Goal: Task Accomplishment & Management: Complete application form

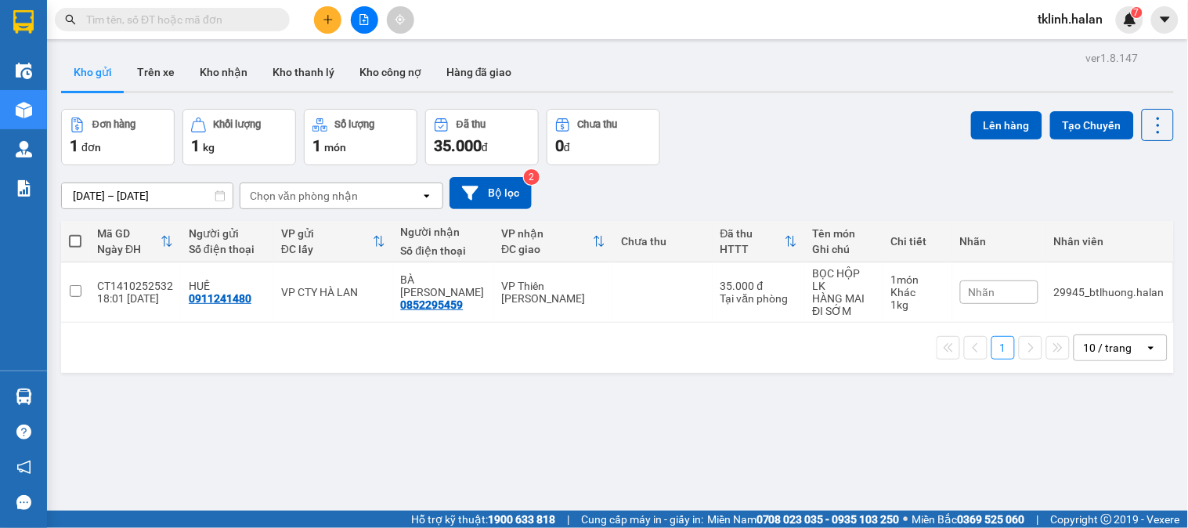
click at [1130, 13] on img at bounding box center [1130, 20] width 14 height 14
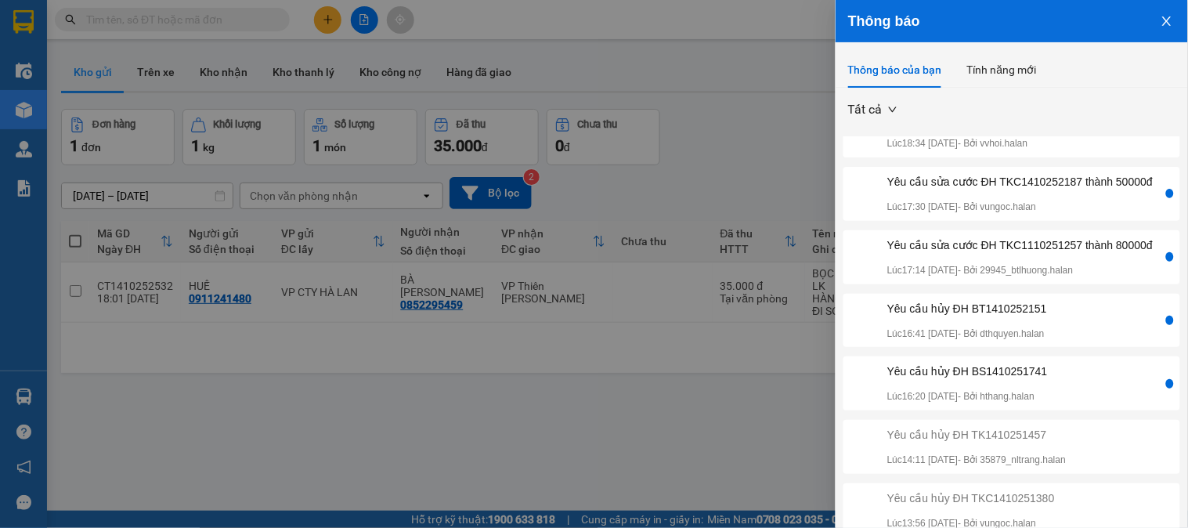
scroll to position [29, 0]
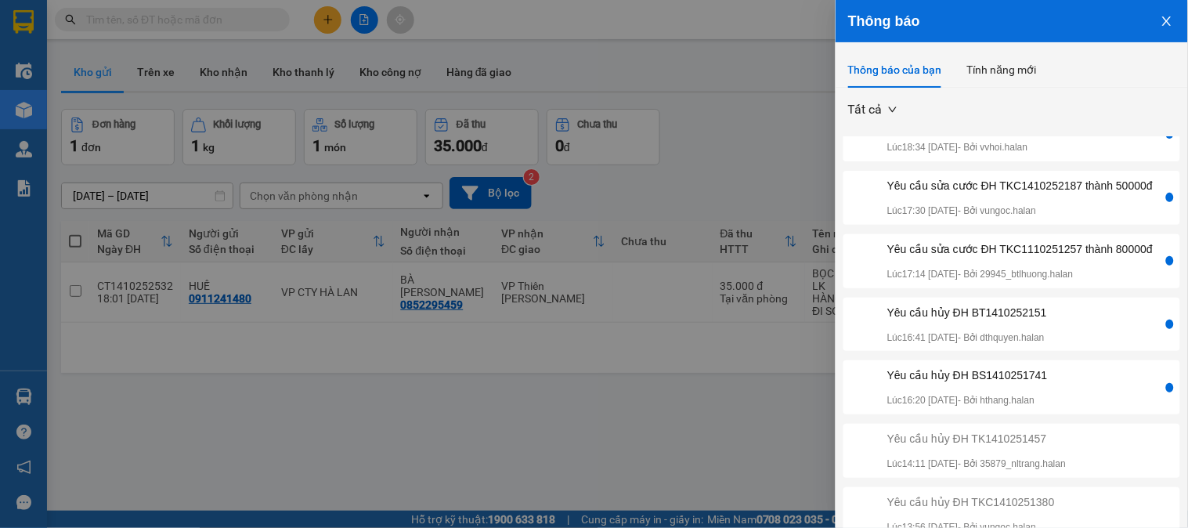
click at [1073, 258] on div "Yêu cầu sửa cước ĐH TKC1110251257 thành 80000đ" at bounding box center [1021, 249] width 266 height 17
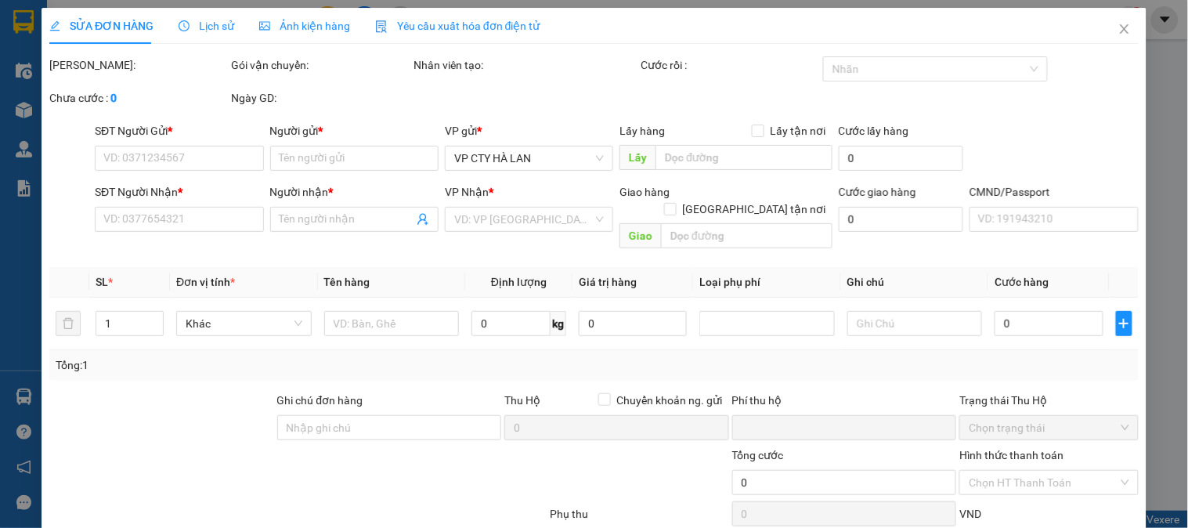
type input "0964861063"
type input "LƯƠNG"
type input "0988341128"
type input "CƯỜNG"
type input "0"
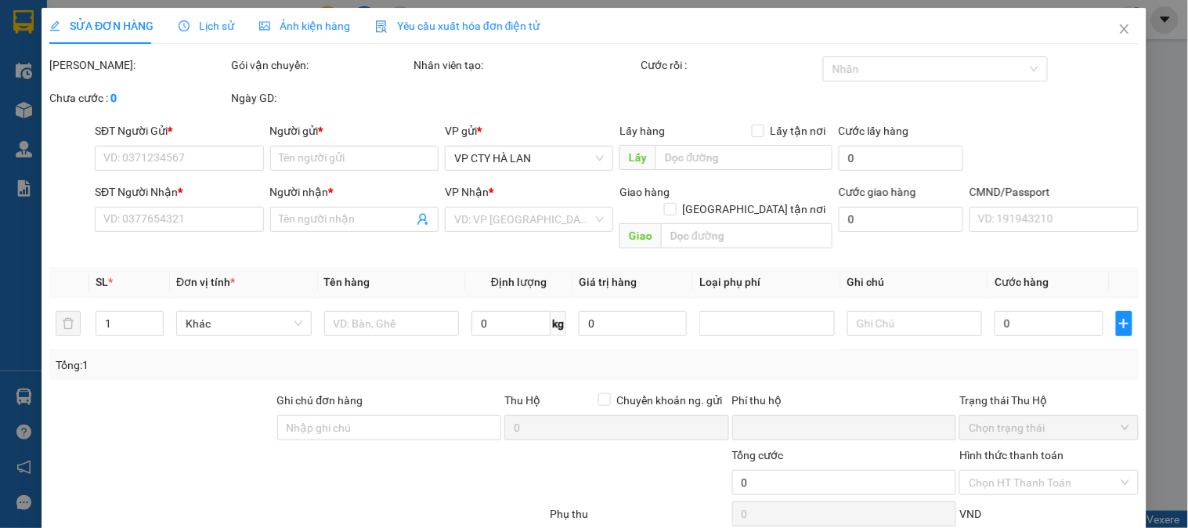
type input "40.000"
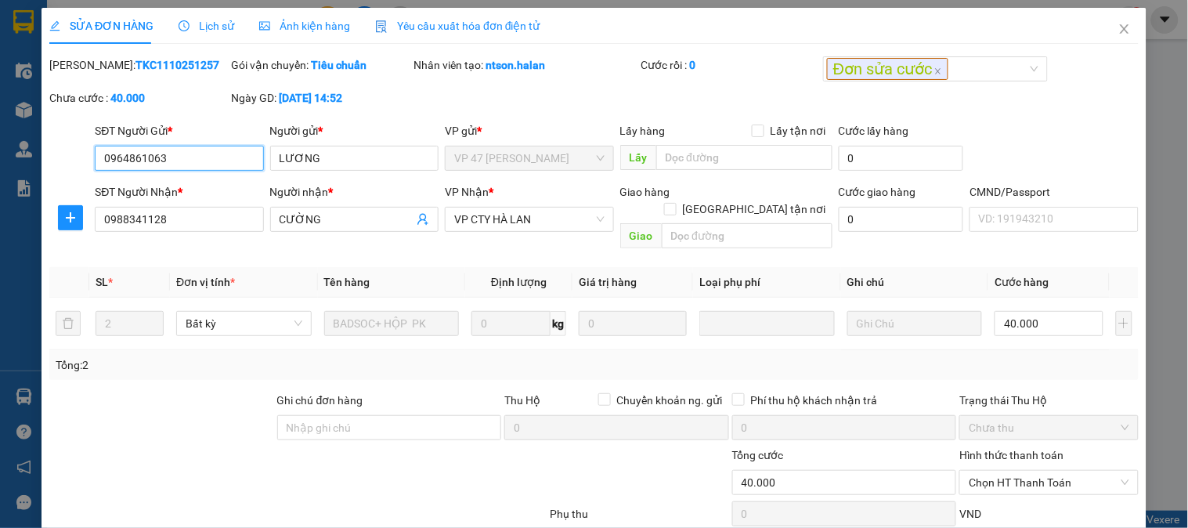
scroll to position [86, 0]
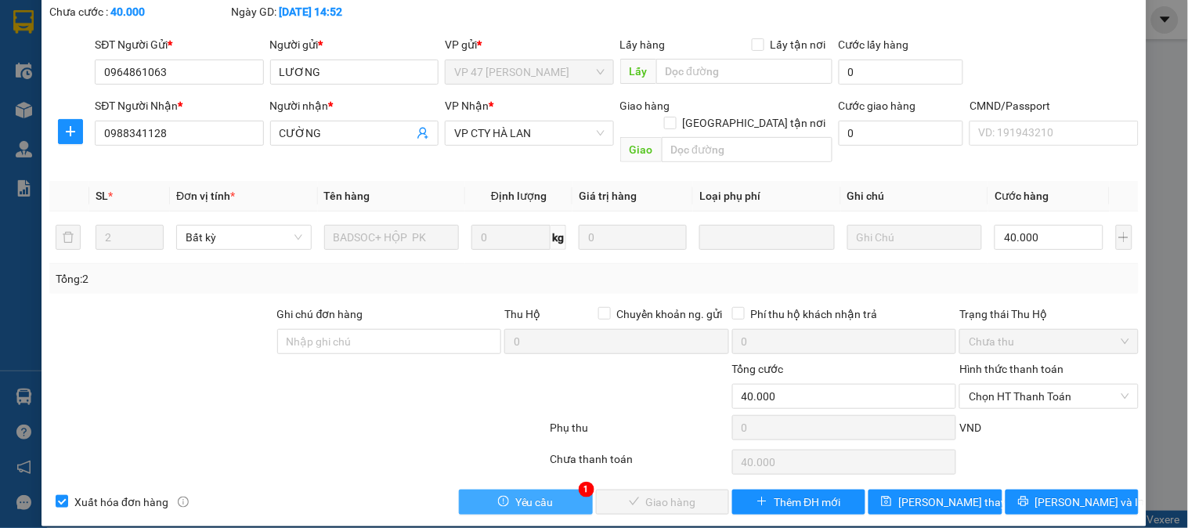
click at [544, 494] on span "Yêu cầu" at bounding box center [534, 502] width 38 height 17
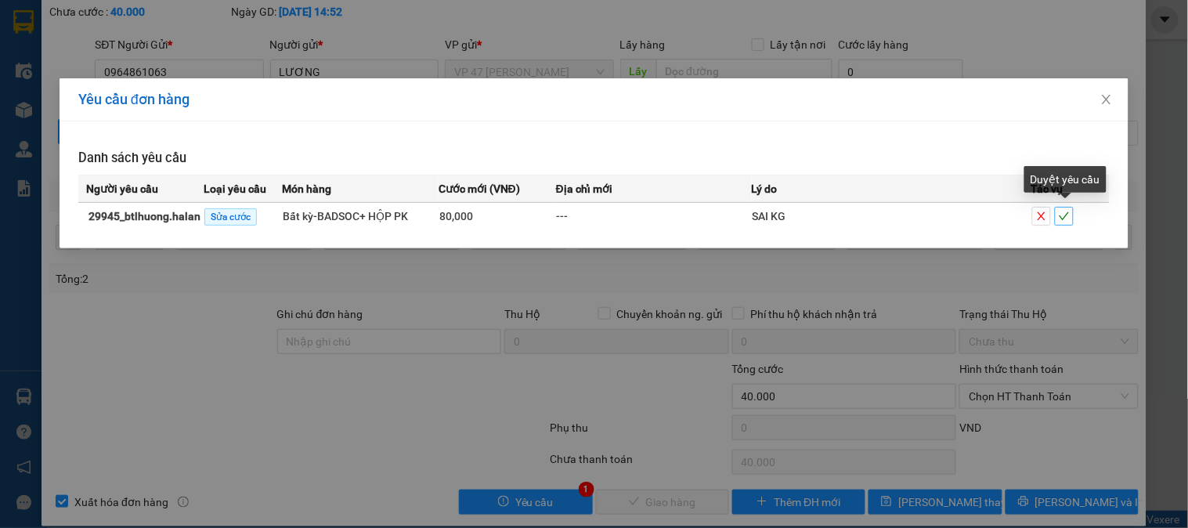
click at [1071, 219] on span "check" at bounding box center [1064, 216] width 17 height 11
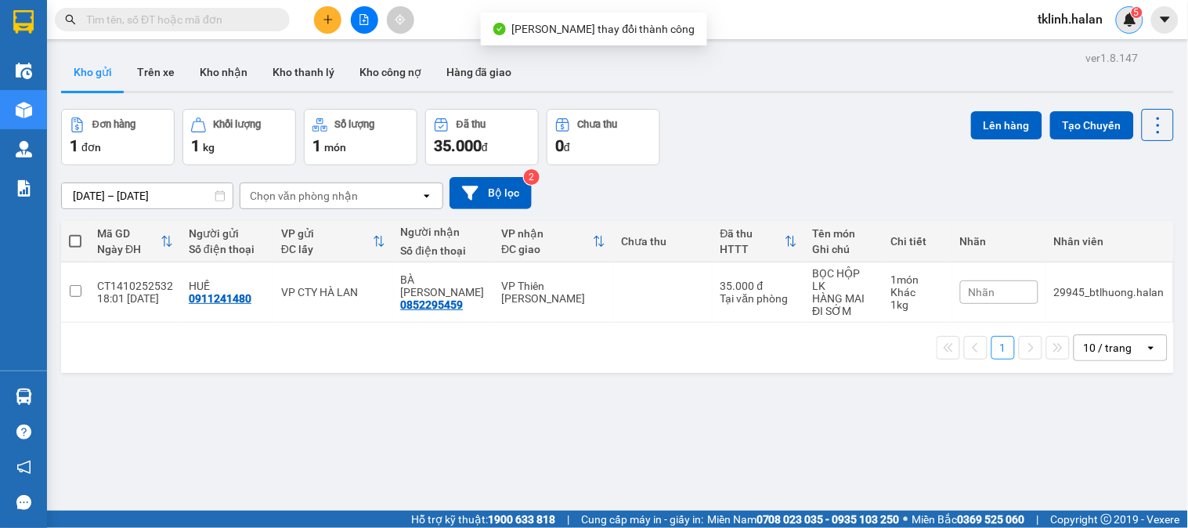
click at [1141, 22] on div "5" at bounding box center [1129, 19] width 27 height 27
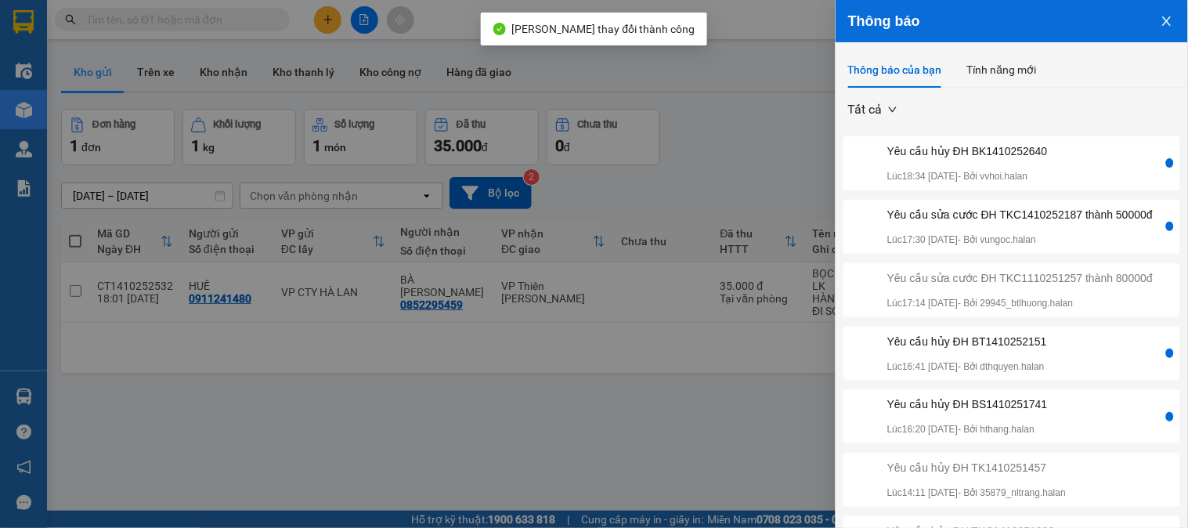
click at [1079, 221] on div "Yêu cầu sửa cước ĐH TKC1410252187 thành 50000đ" at bounding box center [1021, 214] width 266 height 17
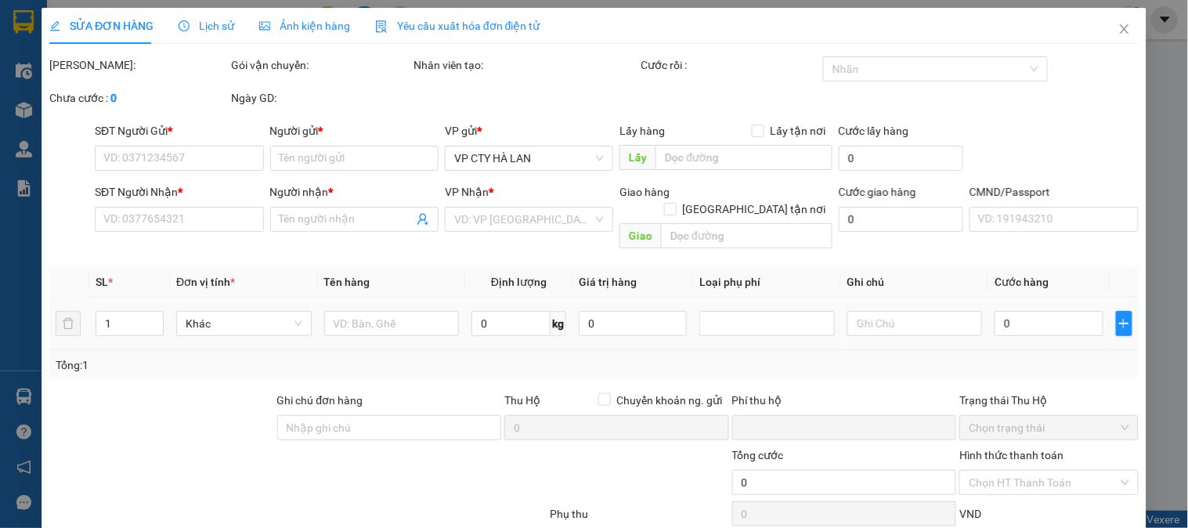
type input "0888958883"
type input "TOÀN CẦU"
type input "0988018128"
type input "[PERSON_NAME]"
type input "0"
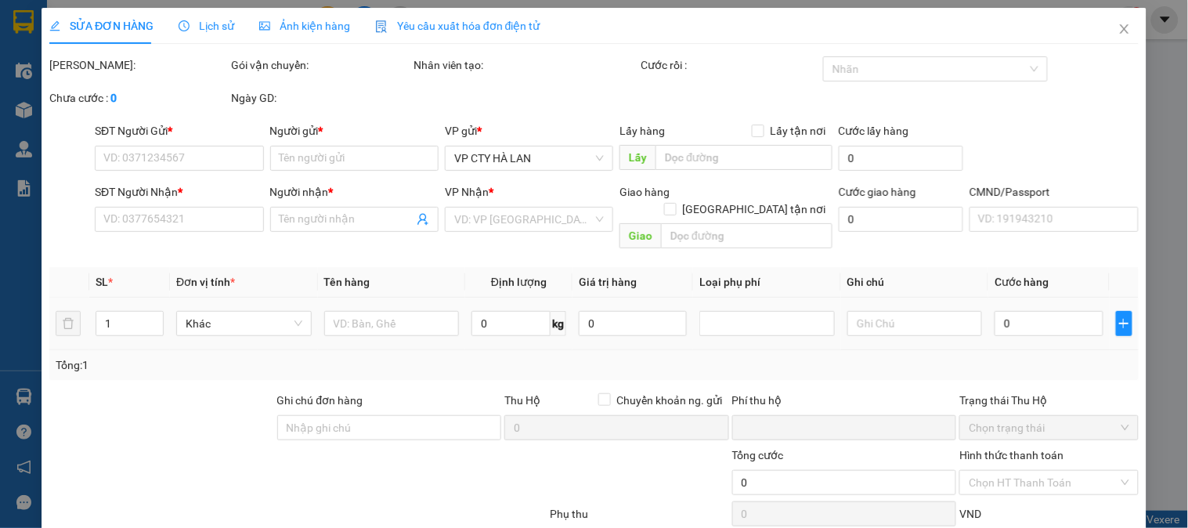
type input "35.000"
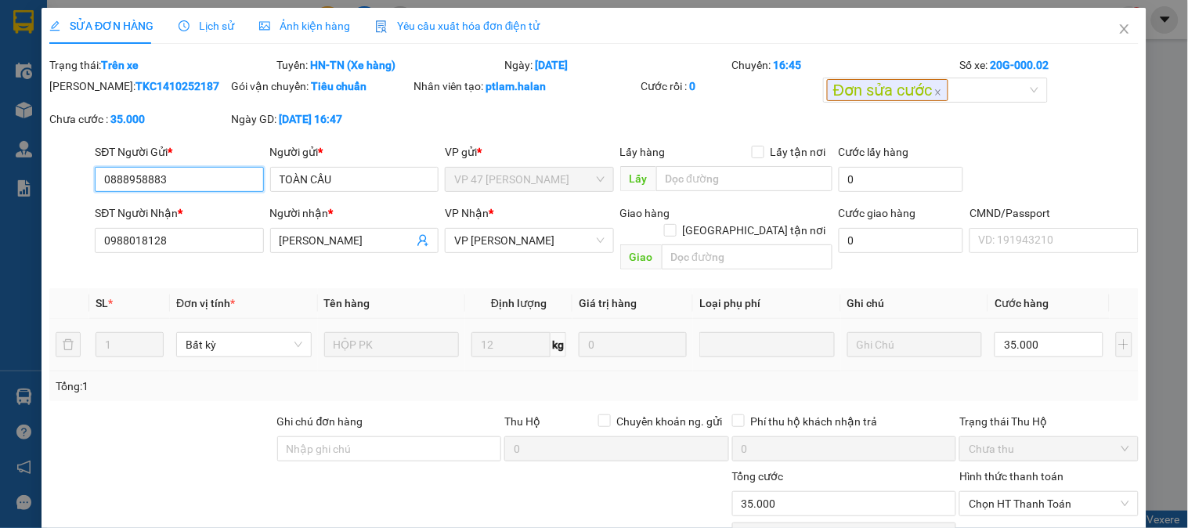
scroll to position [107, 0]
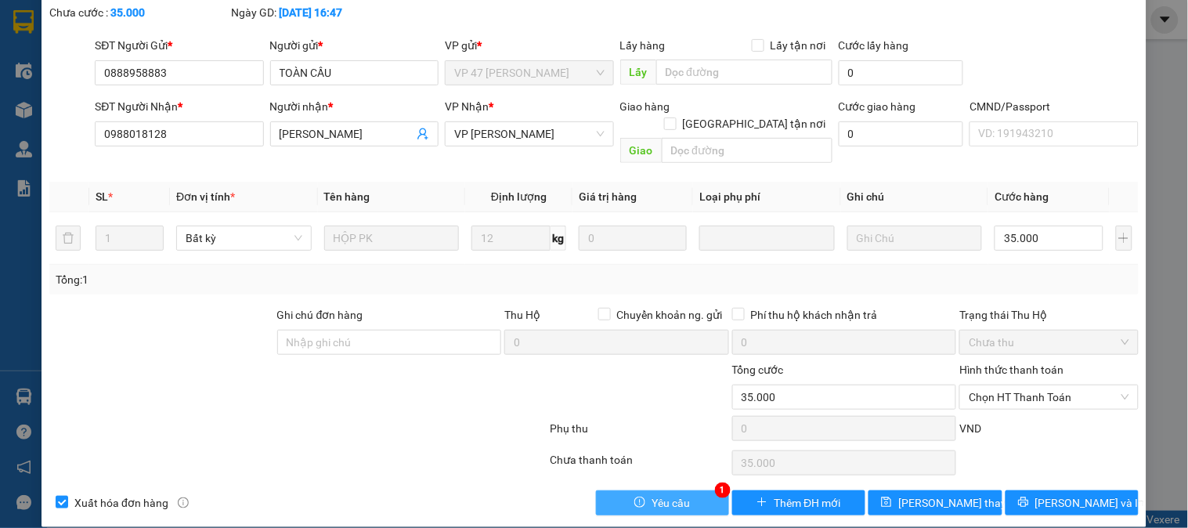
click at [674, 494] on span "Yêu cầu" at bounding box center [671, 502] width 38 height 17
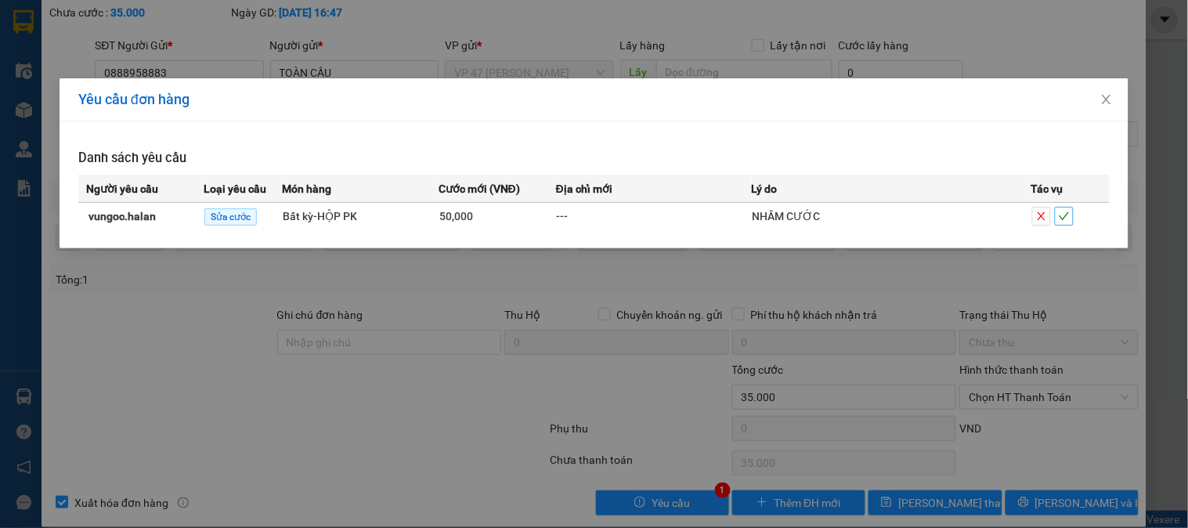
click at [1069, 221] on icon "check" at bounding box center [1064, 216] width 11 height 11
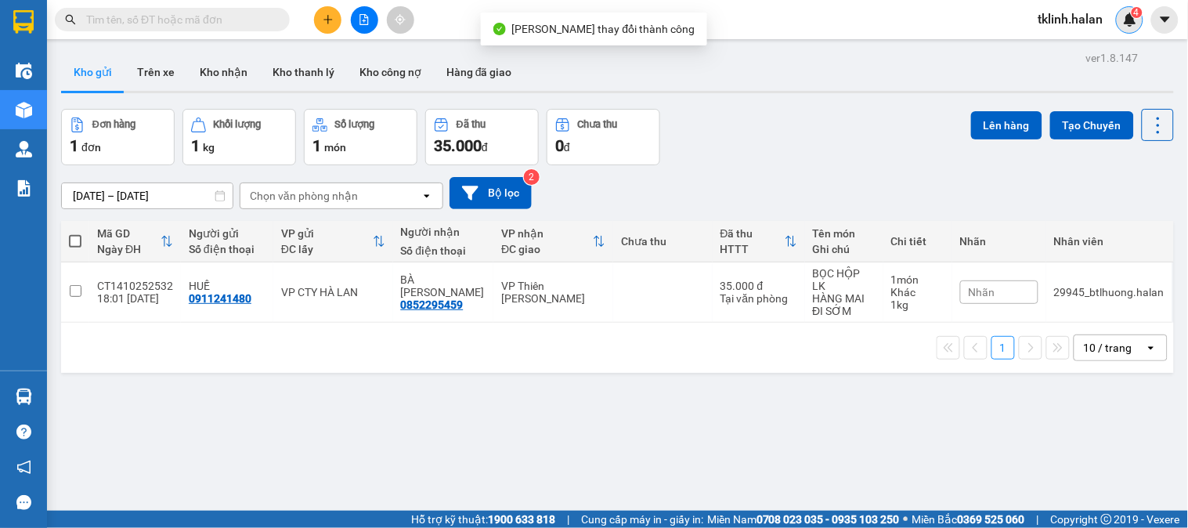
click at [1138, 24] on img at bounding box center [1130, 20] width 14 height 14
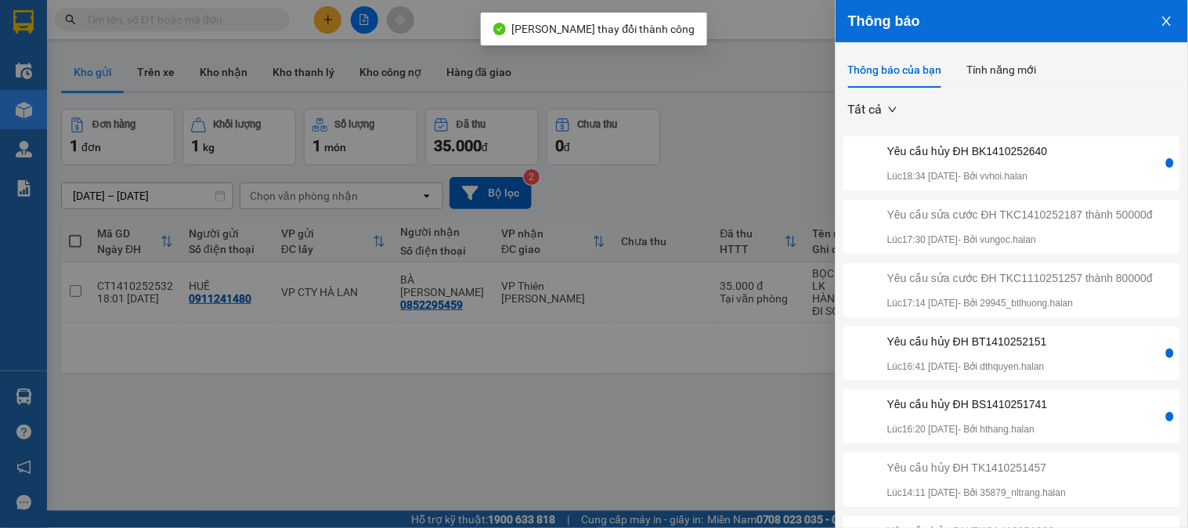
scroll to position [87, 0]
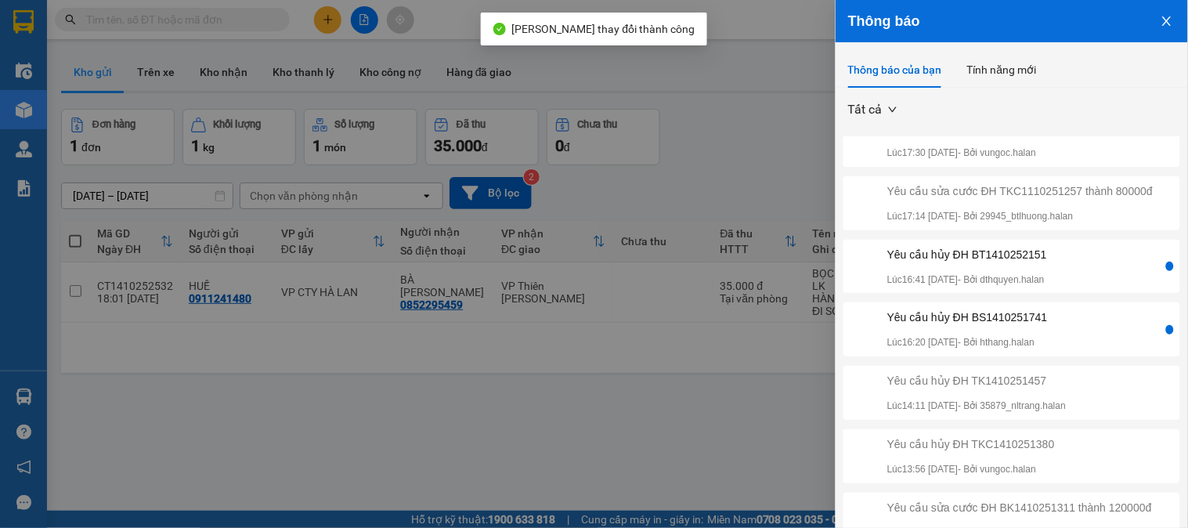
click at [1091, 350] on div "Yêu cầu hủy ĐH BS1410251741 Lúc 16:20 [DATE] - Bởi hthang.halan" at bounding box center [1005, 330] width 317 height 42
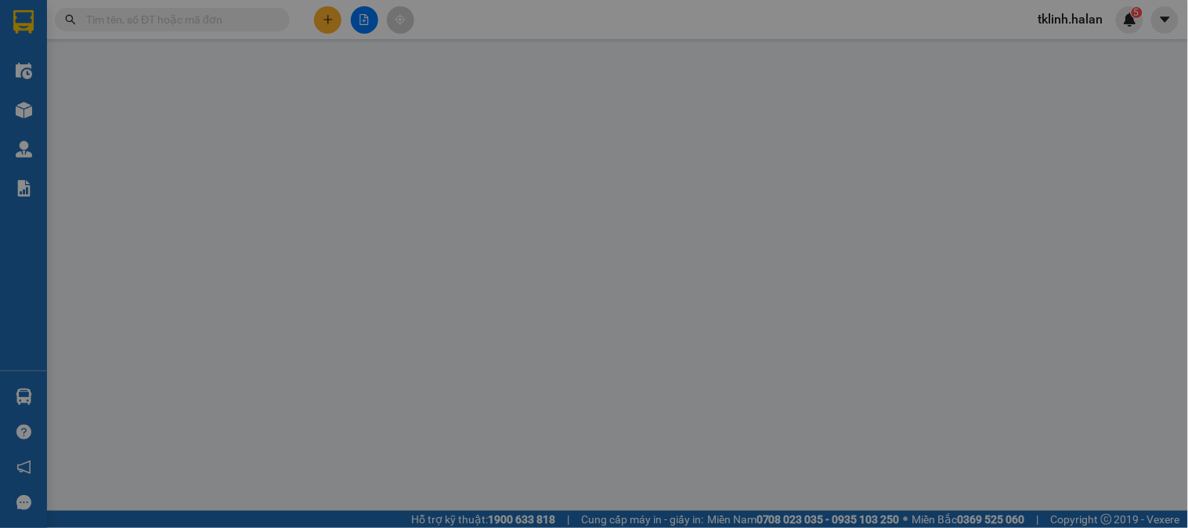
type input "0984434448"
type input "DŨNG"
type input "0363242164"
type input "NGUYỆT"
checkbox input "true"
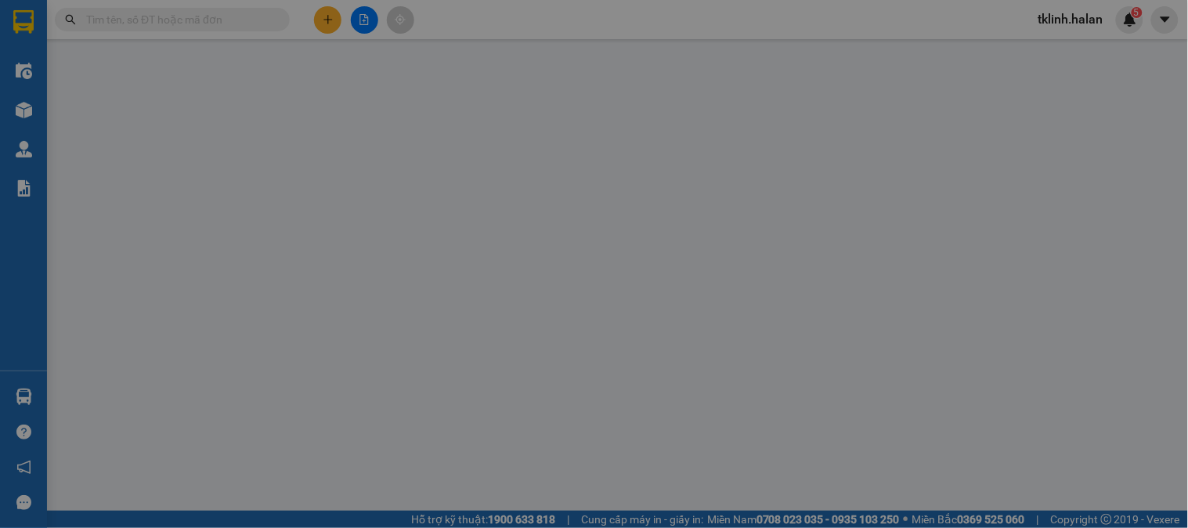
type input "LK18-16, Khu đô thị [GEOGRAPHIC_DATA], [GEOGRAPHIC_DATA], [GEOGRAPHIC_DATA], [G…"
type input "0"
type input "85.000"
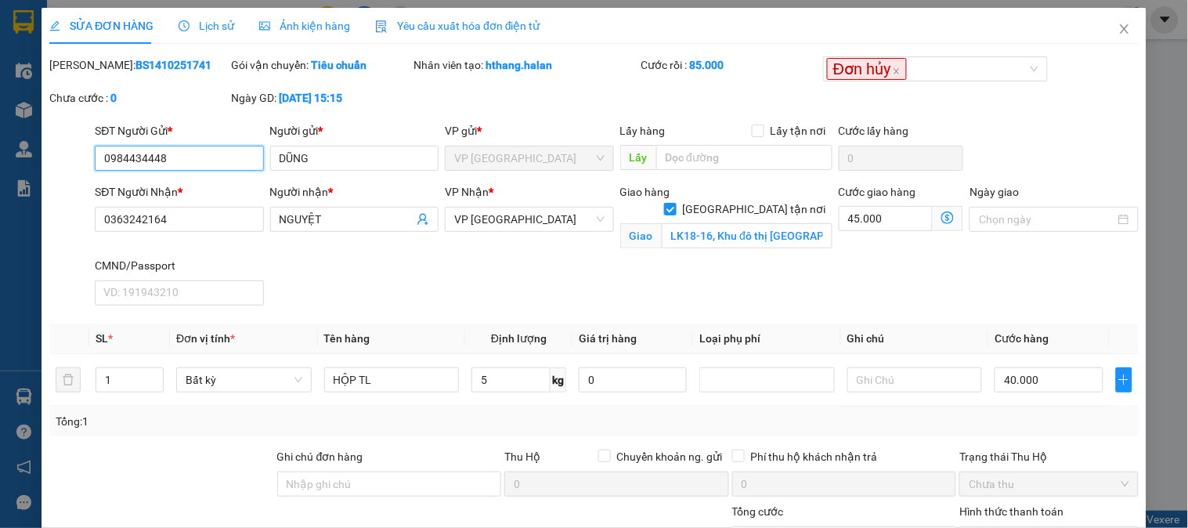
click at [185, 157] on input "0984434448" at bounding box center [179, 158] width 168 height 25
click at [1119, 25] on icon "close" at bounding box center [1125, 29] width 13 height 13
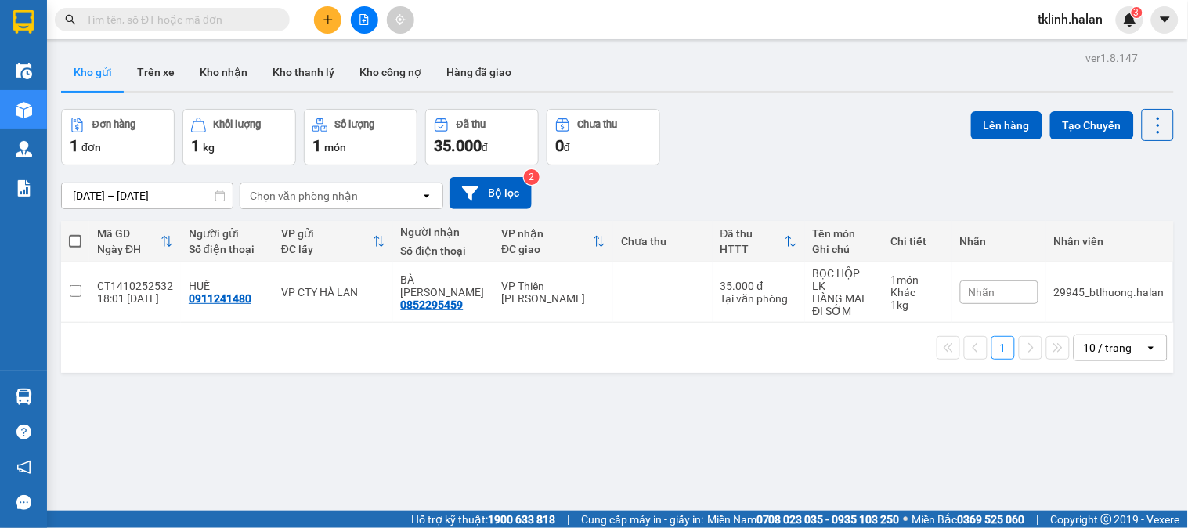
click at [247, 20] on input "text" at bounding box center [178, 19] width 185 height 17
paste input "0984434448"
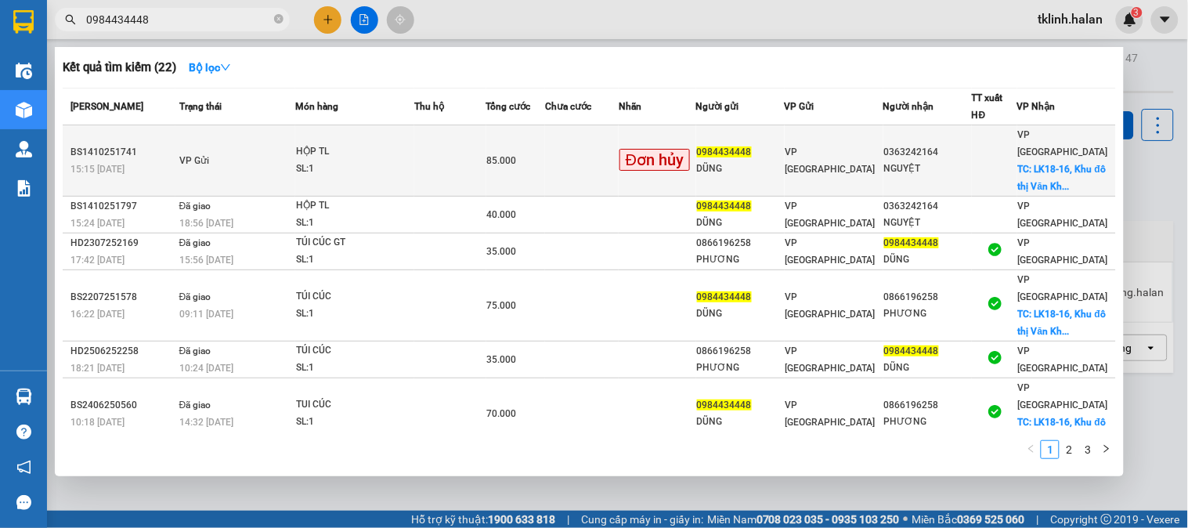
type input "0984434448"
click at [598, 154] on td at bounding box center [582, 160] width 74 height 71
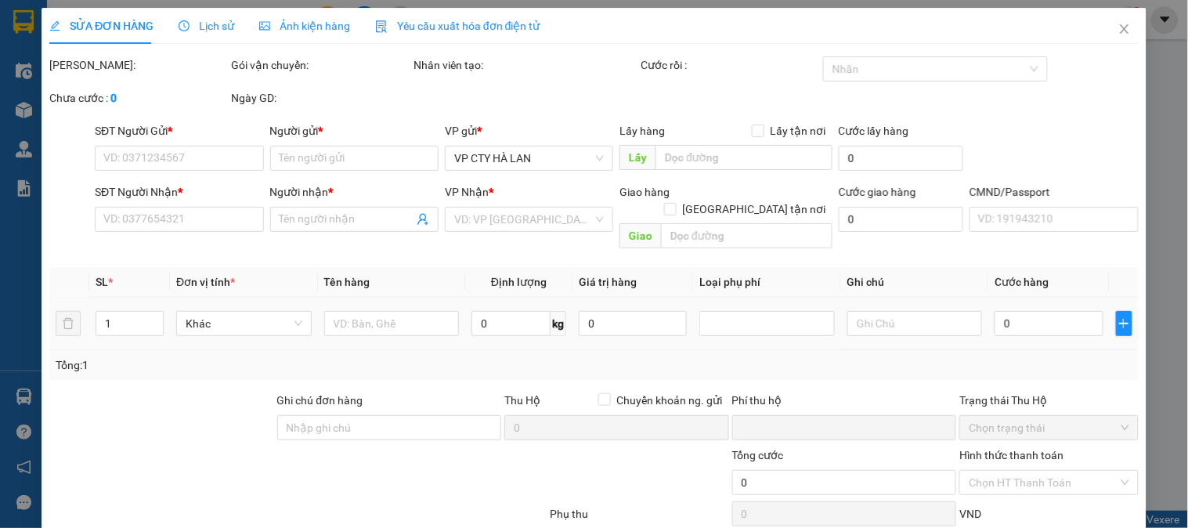
type input "0984434448"
type input "DŨNG"
type input "0363242164"
type input "NGUYỆT"
checkbox input "true"
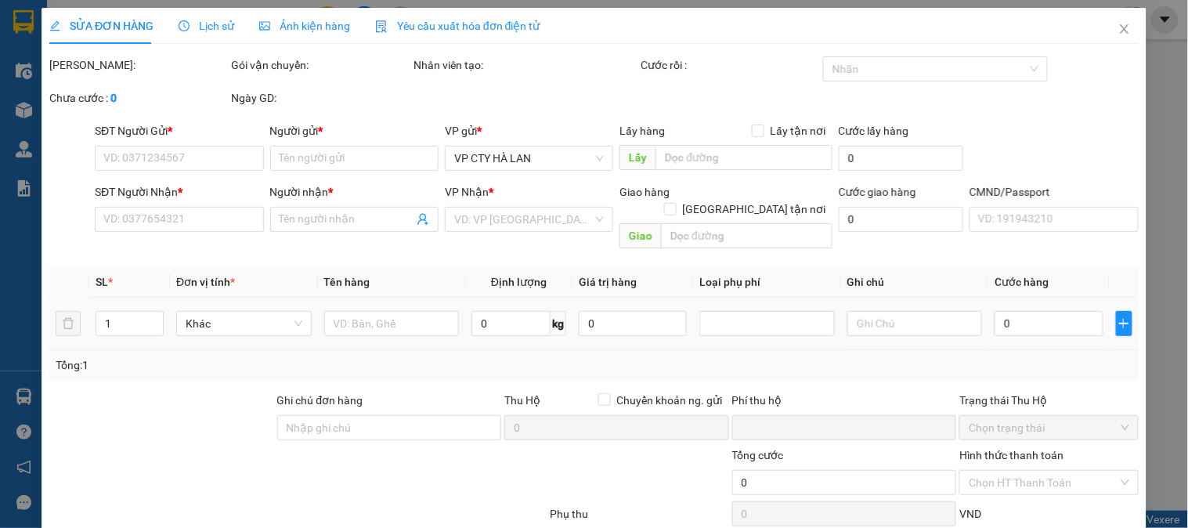
type input "LK18-16, Khu đô thị [GEOGRAPHIC_DATA], [GEOGRAPHIC_DATA], [GEOGRAPHIC_DATA], [G…"
type input "0"
type input "85.000"
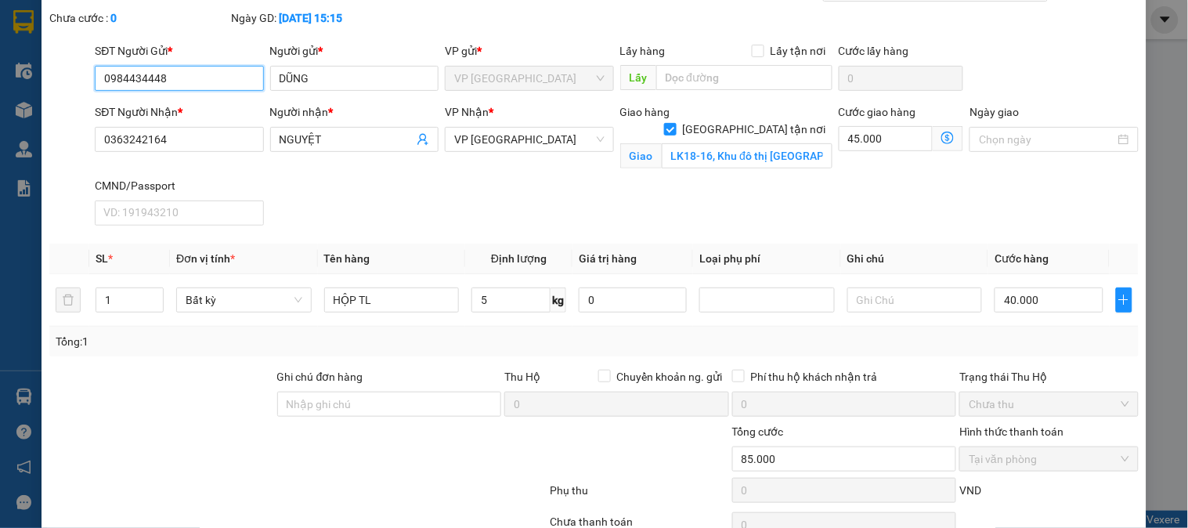
scroll to position [160, 0]
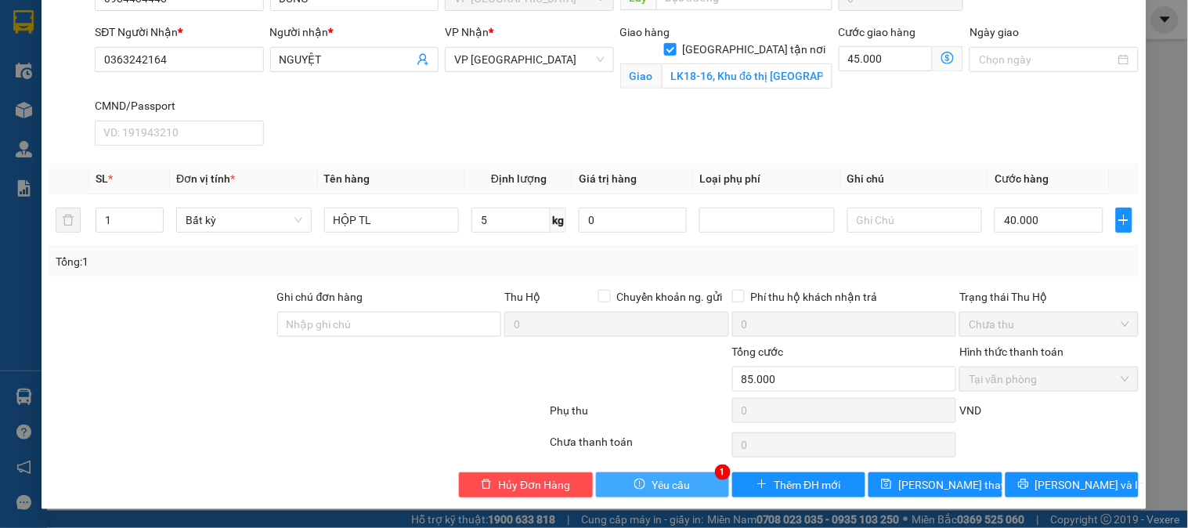
click at [677, 481] on span "Yêu cầu" at bounding box center [671, 484] width 38 height 17
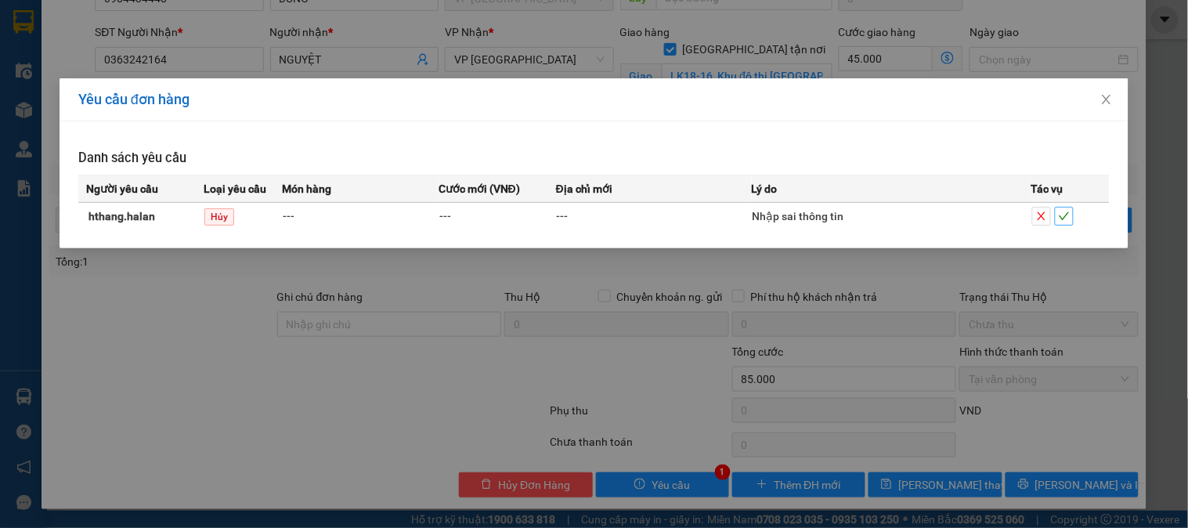
click at [1072, 216] on span "check" at bounding box center [1064, 216] width 17 height 11
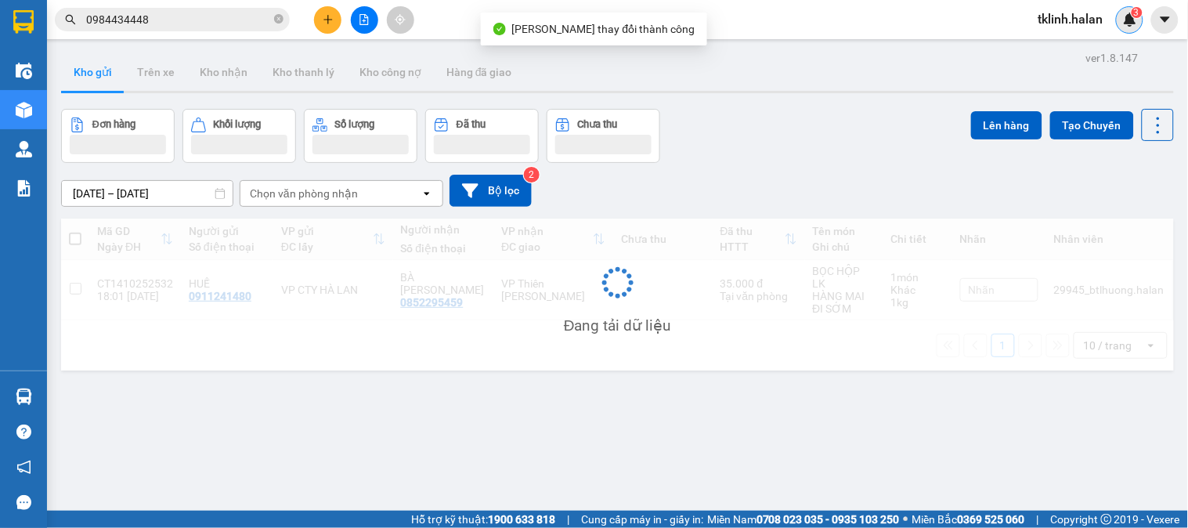
click at [1134, 24] on img at bounding box center [1130, 20] width 14 height 14
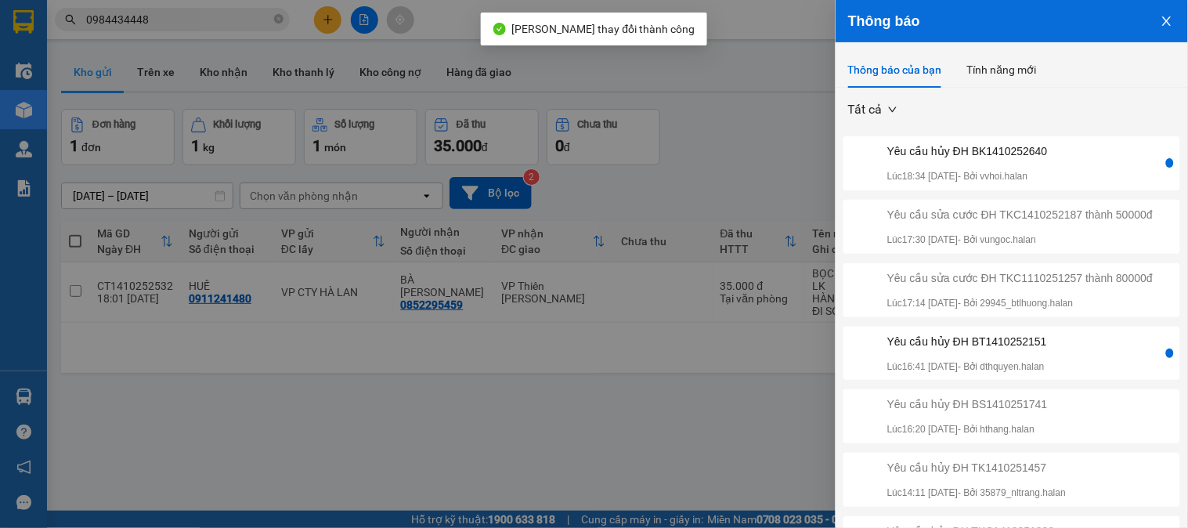
click at [1077, 374] on div "Yêu cầu hủy ĐH BT1410252151 Lúc 16:41 [DATE] - Bởi dthquyen.halan" at bounding box center [1005, 354] width 317 height 42
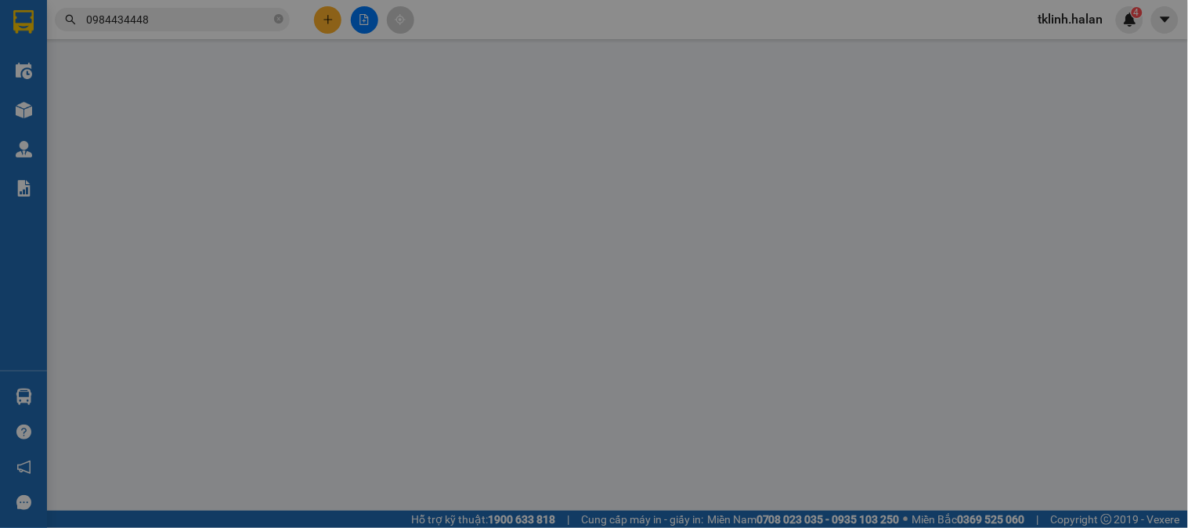
type input "0348917620"
type input "CHÚ HẢI 147BT"
type input "0943645139"
type input "trung nghĩa"
type input "0"
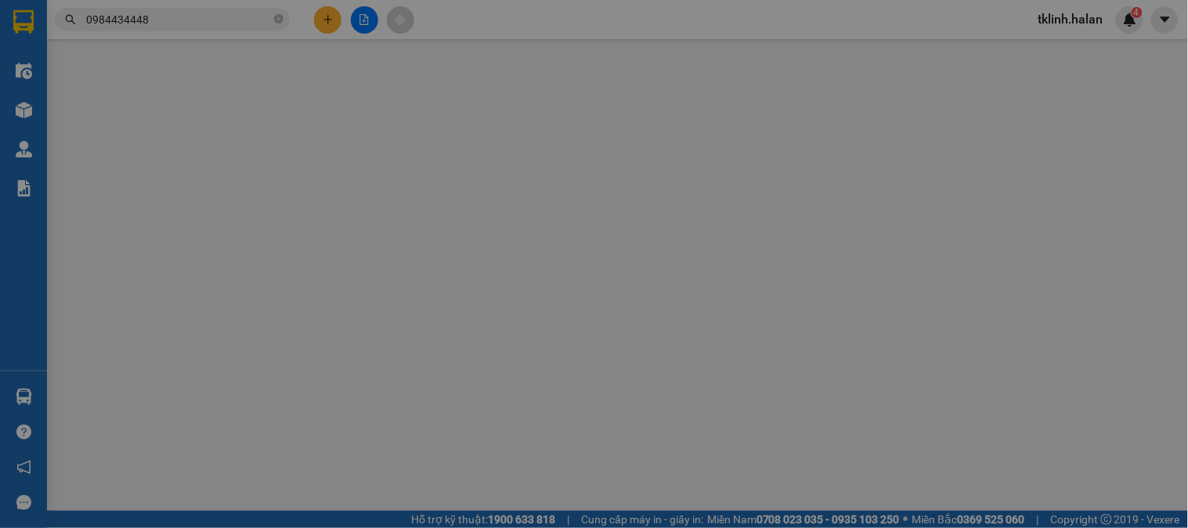
type input "35.000"
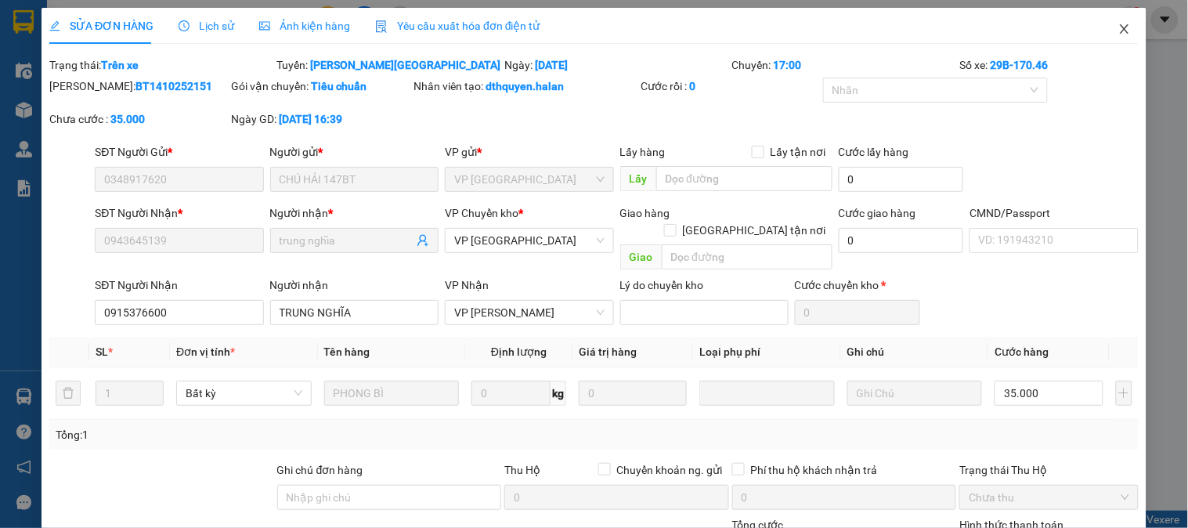
click at [1119, 28] on icon "close" at bounding box center [1125, 29] width 13 height 13
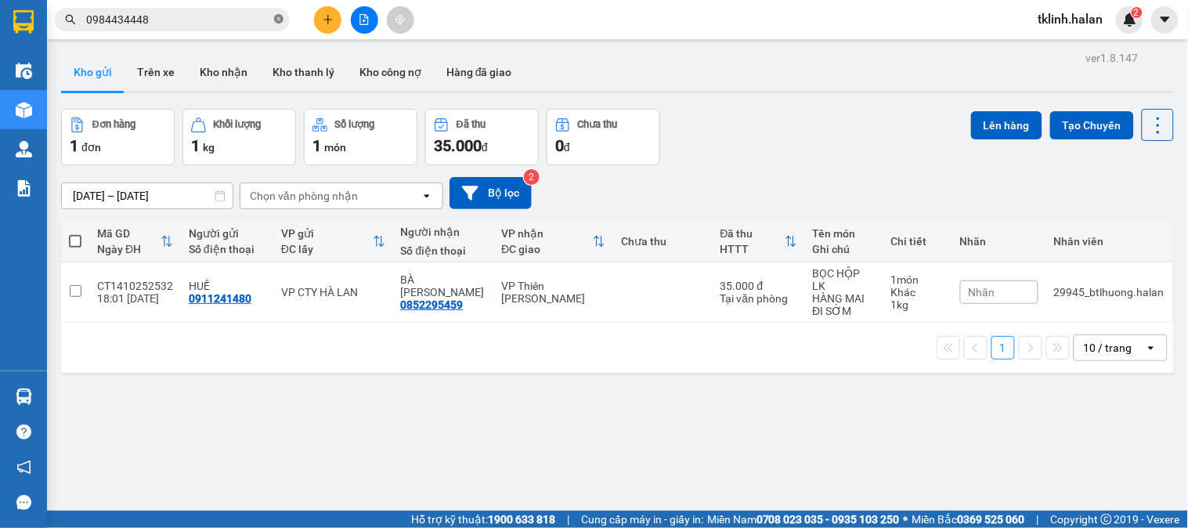
click at [276, 19] on icon "close-circle" at bounding box center [278, 18] width 9 height 9
paste input "0348917620"
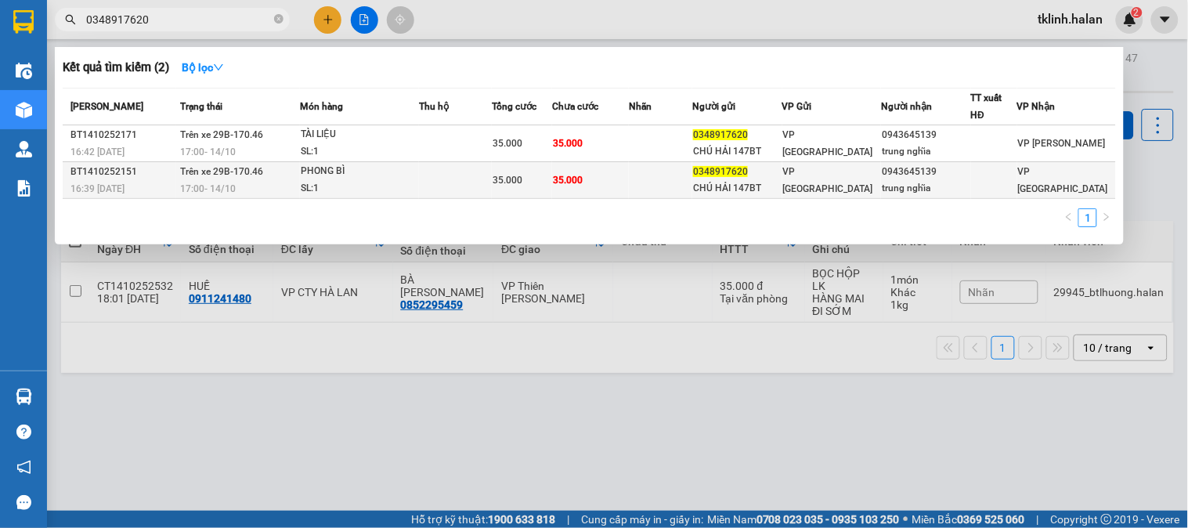
type input "0348917620"
click at [629, 170] on td "35.000" at bounding box center [590, 180] width 77 height 37
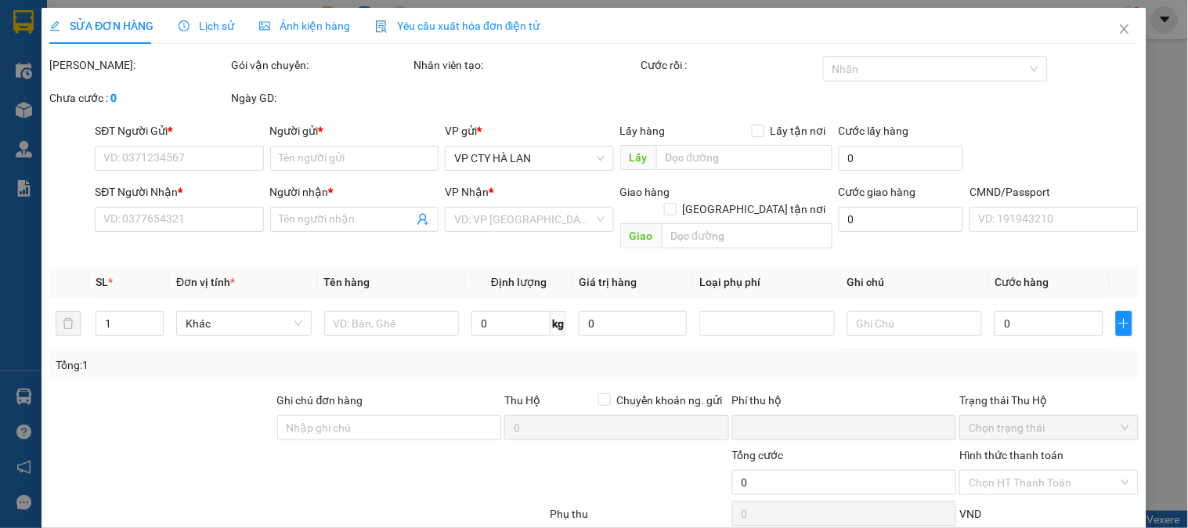
type input "0348917620"
type input "CHÚ HẢI 147BT"
type input "0943645139"
type input "trung nghĩa"
type input "0"
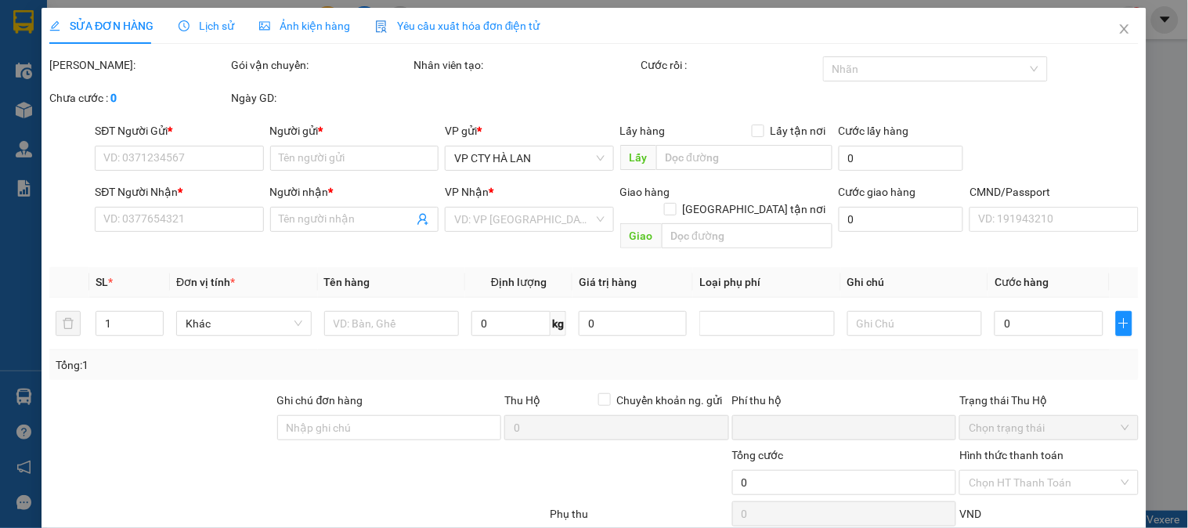
type input "35.000"
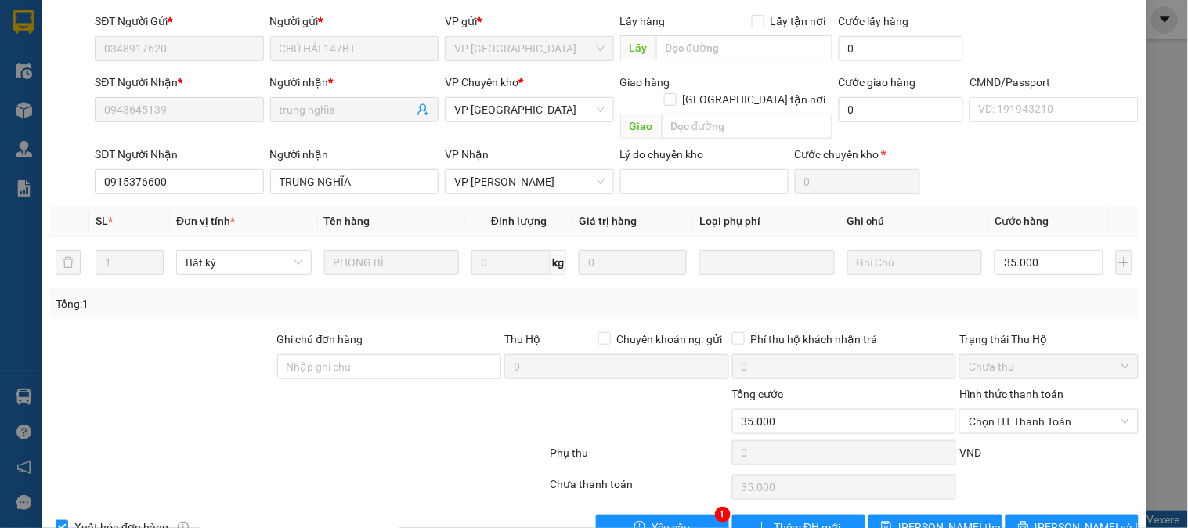
scroll to position [155, 0]
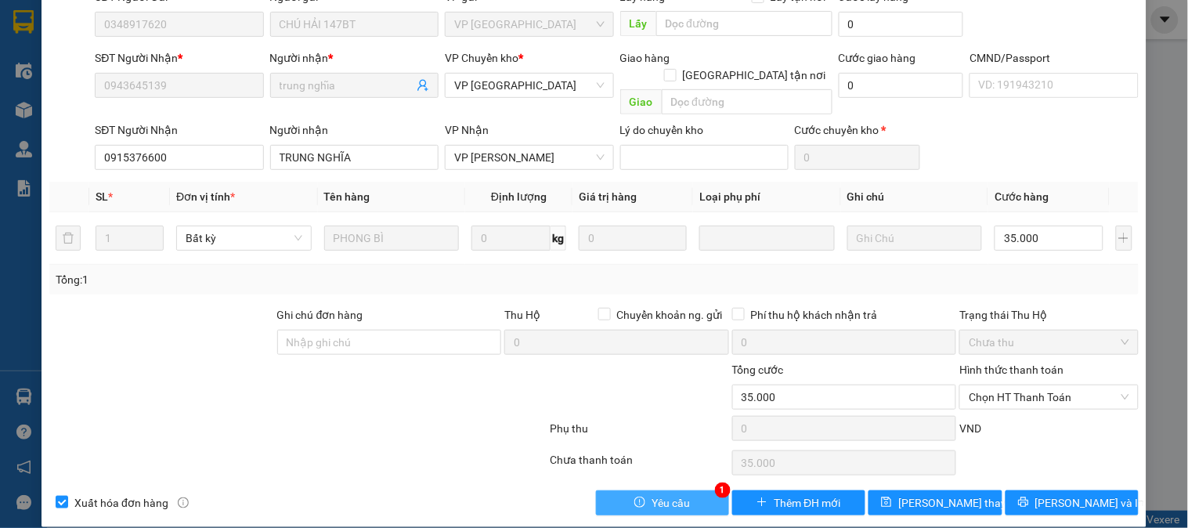
click at [676, 494] on span "Yêu cầu" at bounding box center [671, 502] width 38 height 17
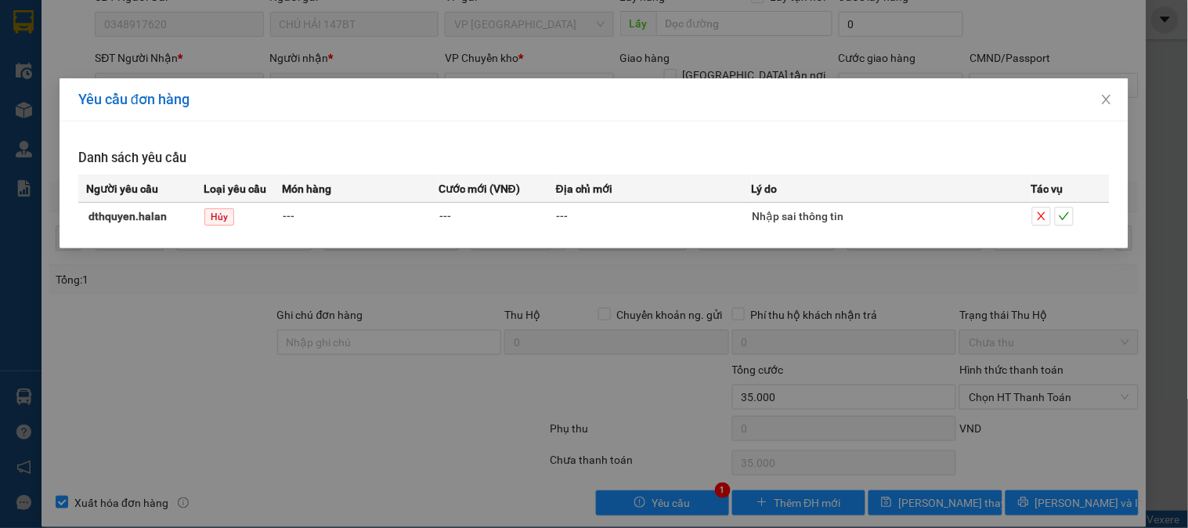
click at [510, 424] on div "Yêu cầu đơn hàng Danh sách yêu cầu Người yêu cầu Loại yêu cầu Món hàng Cước mới…" at bounding box center [594, 264] width 1188 height 528
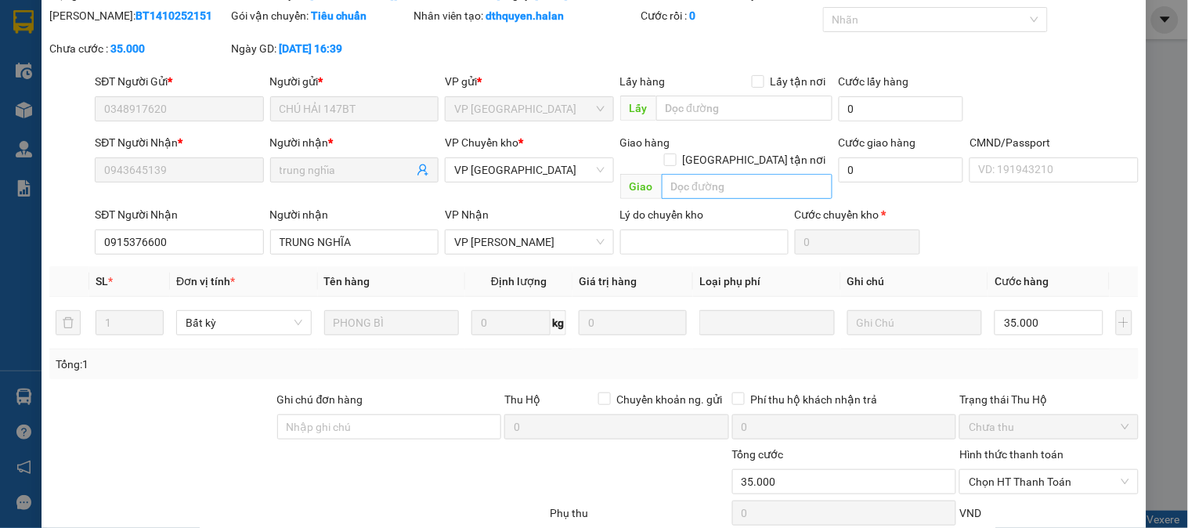
scroll to position [0, 0]
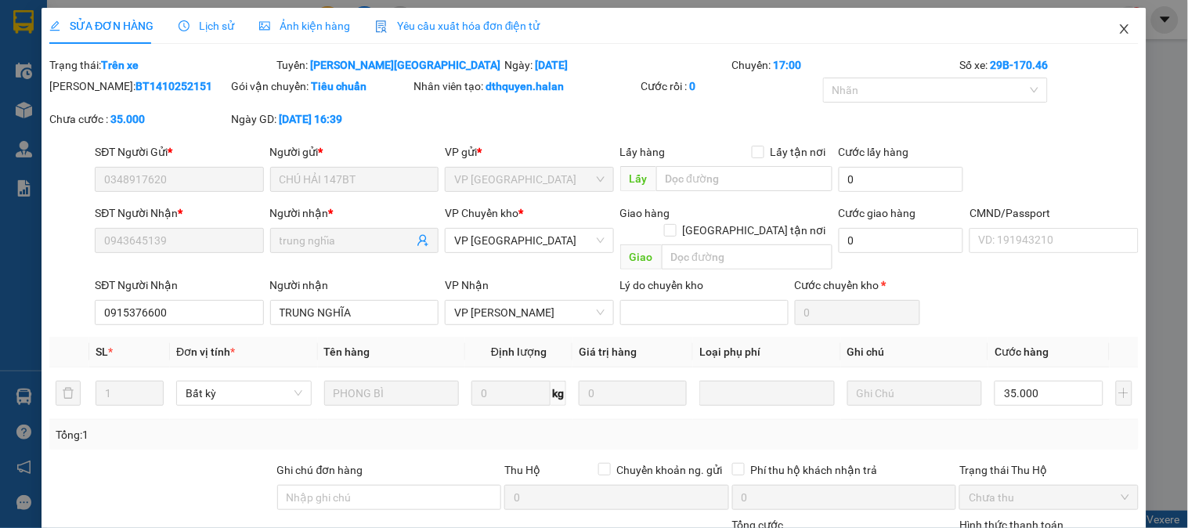
click at [1119, 27] on icon "close" at bounding box center [1125, 29] width 13 height 13
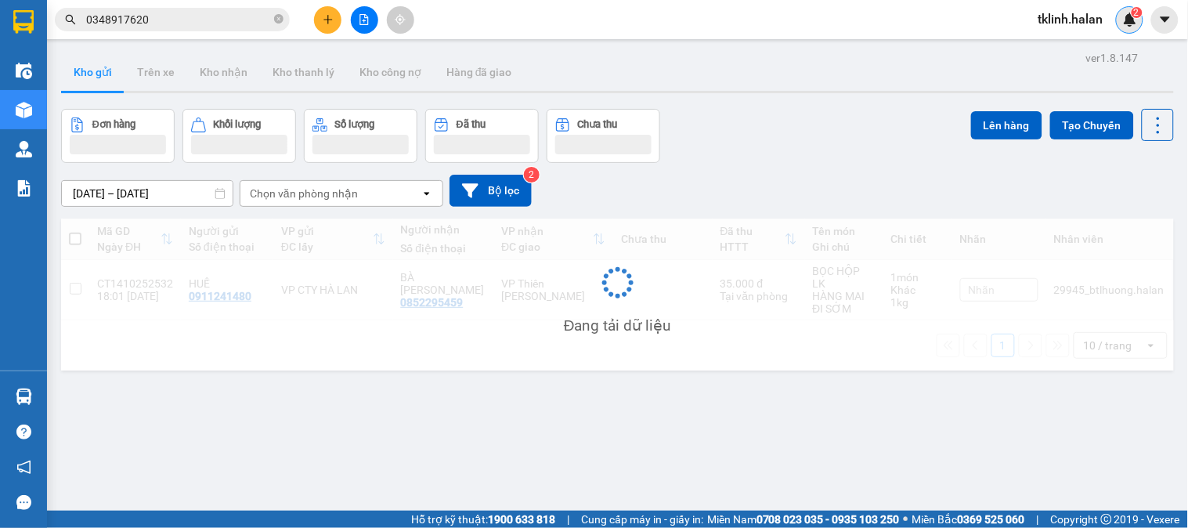
click at [1132, 21] on img at bounding box center [1130, 20] width 14 height 14
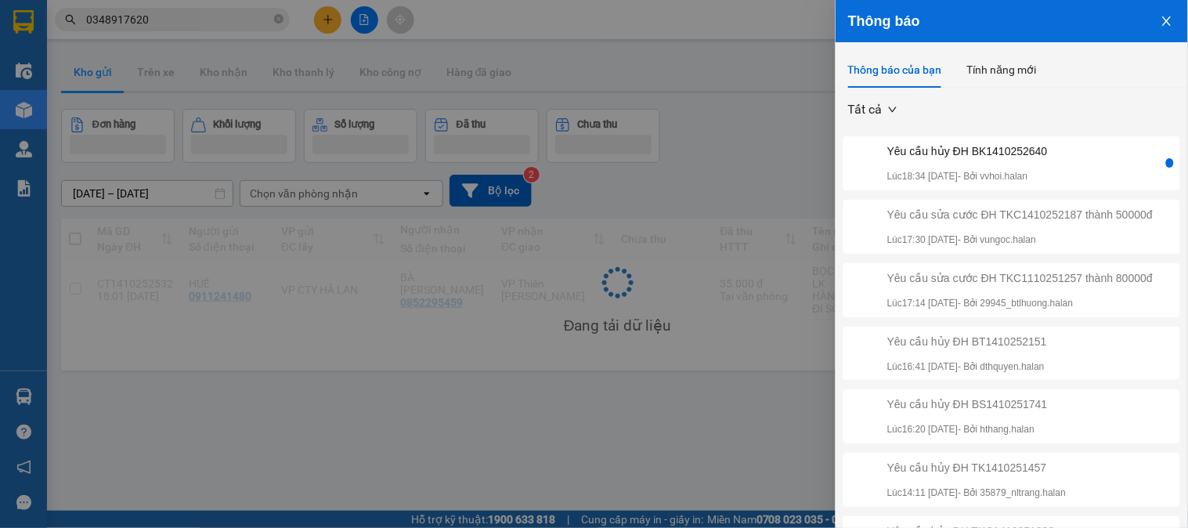
click at [1044, 163] on div "Yêu cầu hủy ĐH BK1410252640 Lúc 18:34 [DATE] - Bởi vvhoi.halan" at bounding box center [968, 164] width 161 height 42
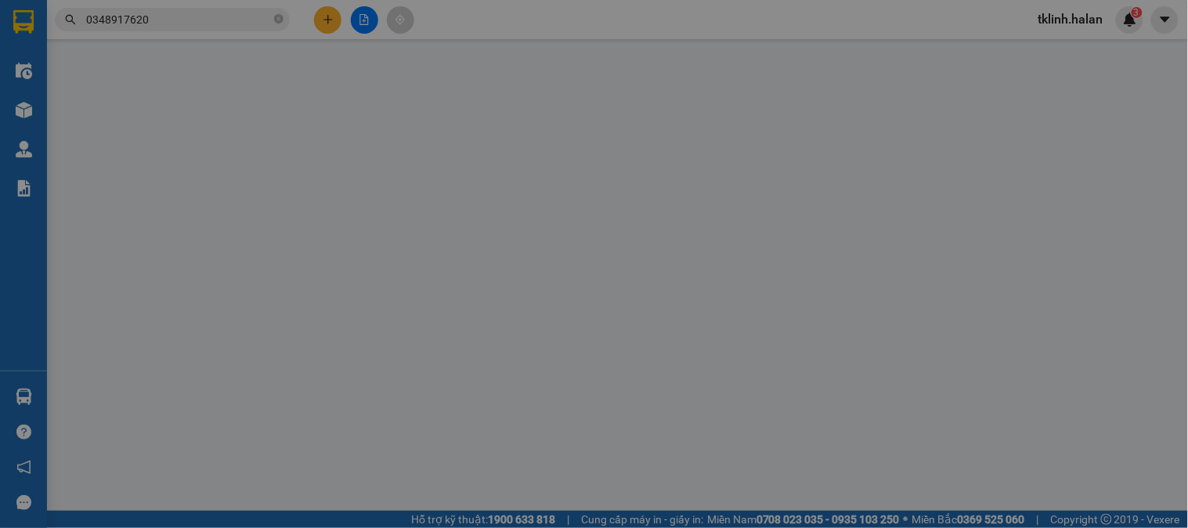
type input "0904237373"
type input "HÒA. BK"
type input "0384206881"
type input "TRUYỀN"
type input "0"
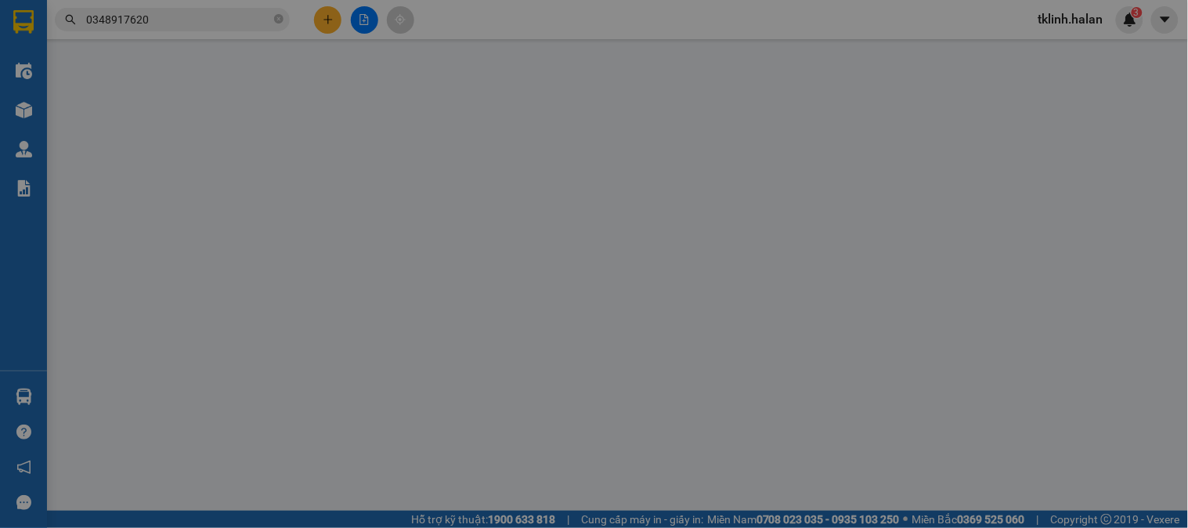
type input "35.000"
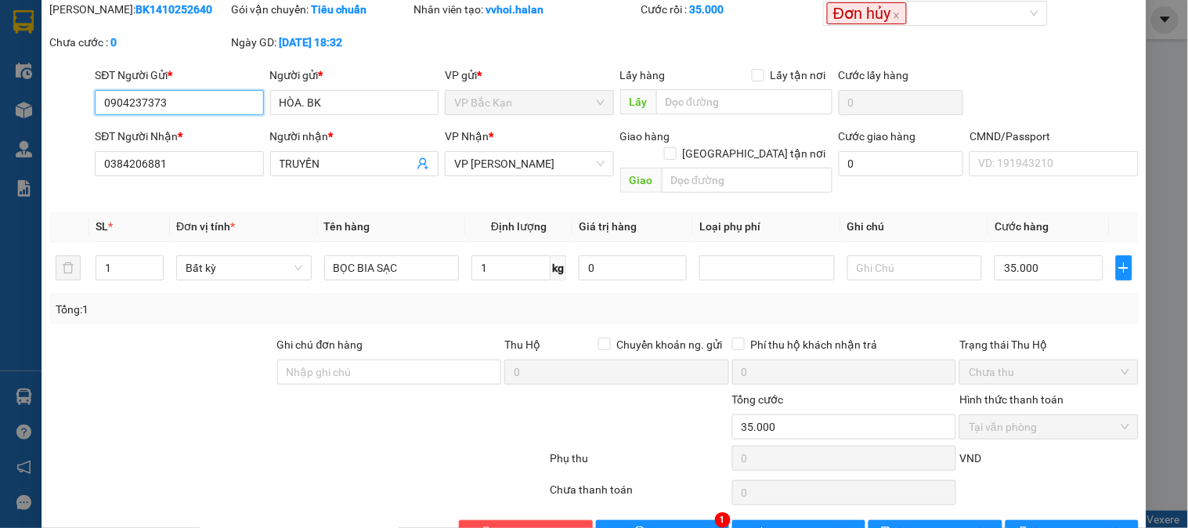
scroll to position [86, 0]
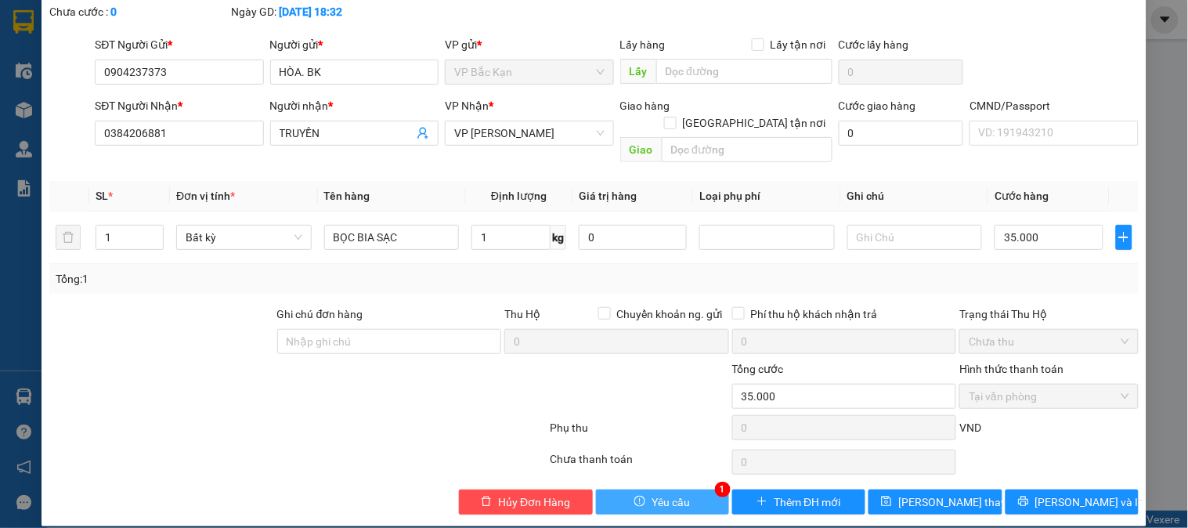
click at [677, 494] on span "Yêu cầu" at bounding box center [671, 502] width 38 height 17
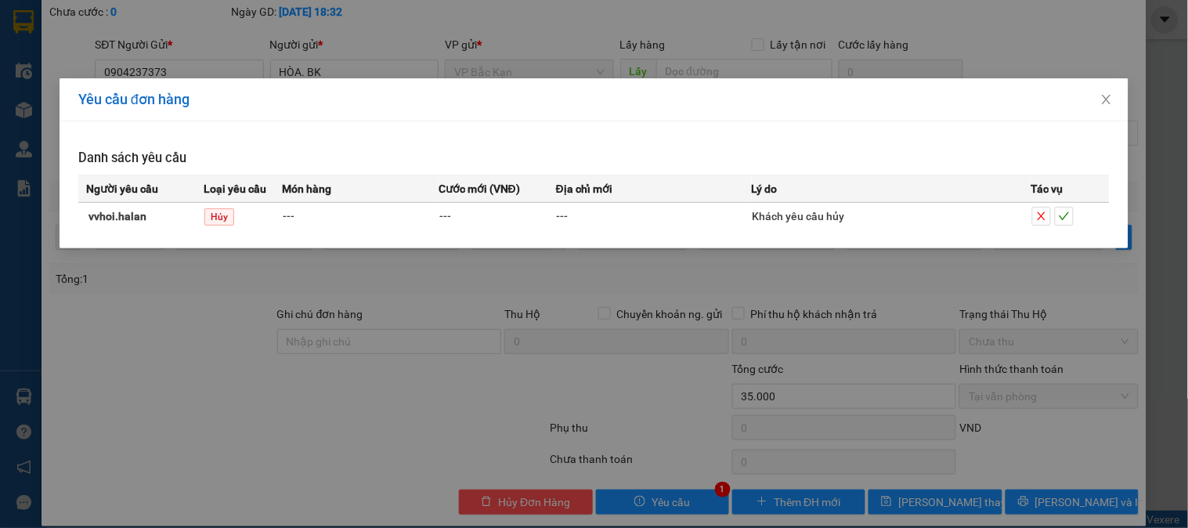
click at [617, 212] on td "---" at bounding box center [654, 215] width 196 height 27
click at [1072, 222] on button "button" at bounding box center [1064, 216] width 19 height 19
